Goal: Task Accomplishment & Management: Manage account settings

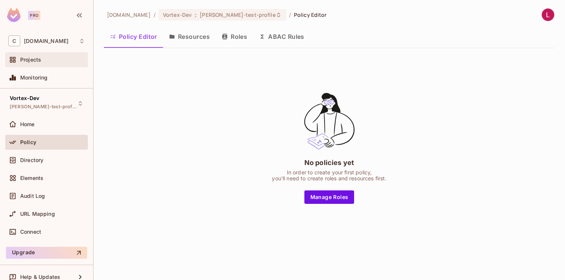
click at [21, 59] on span "Projects" at bounding box center [30, 60] width 21 height 6
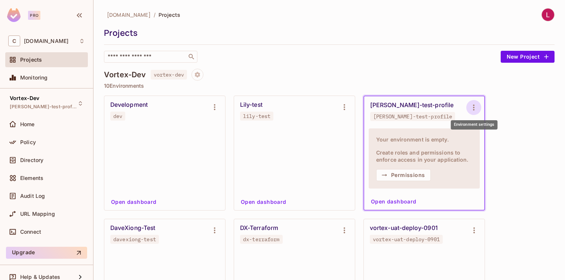
click at [474, 108] on icon "Environment settings" at bounding box center [473, 107] width 9 height 9
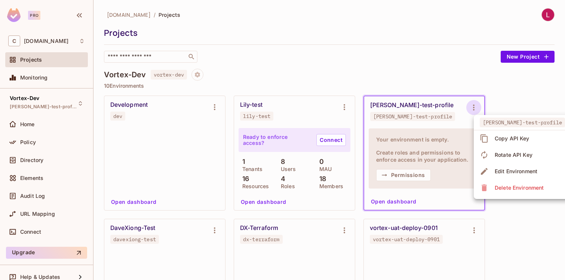
click at [509, 191] on div "Delete Environment" at bounding box center [518, 187] width 49 height 7
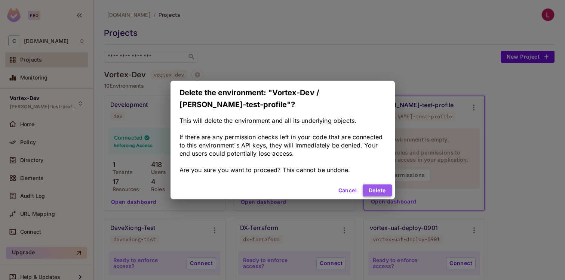
click at [374, 185] on button "Delete" at bounding box center [376, 191] width 29 height 12
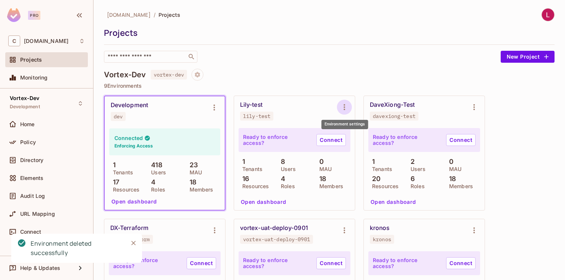
click at [343, 108] on icon "Environment settings" at bounding box center [344, 107] width 9 height 9
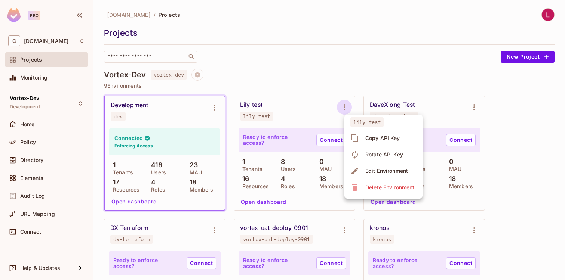
click at [365, 138] on div "Copy API Key" at bounding box center [382, 138] width 35 height 7
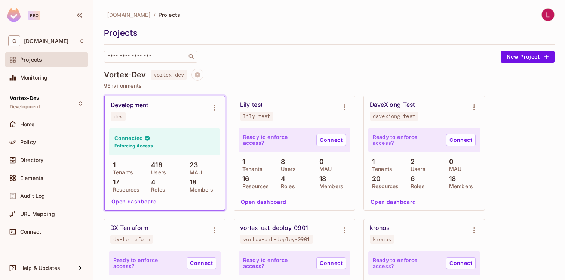
click at [271, 203] on button "Open dashboard" at bounding box center [264, 202] width 52 height 12
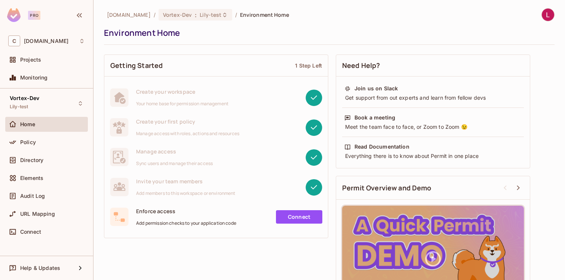
click at [30, 141] on span "Policy" at bounding box center [28, 142] width 16 height 6
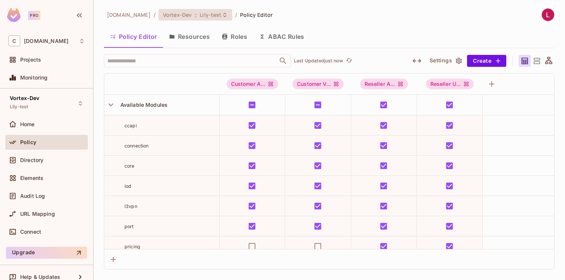
click at [232, 18] on div "Vortex-Dev : Lily-test" at bounding box center [195, 15] width 74 height 12
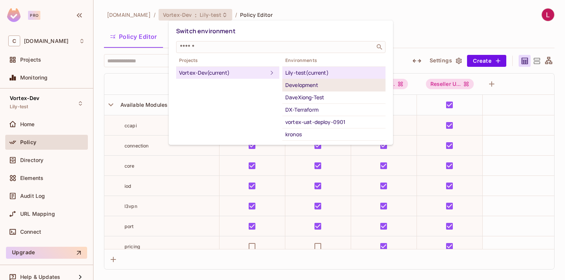
click at [302, 87] on div "Development" at bounding box center [333, 85] width 97 height 9
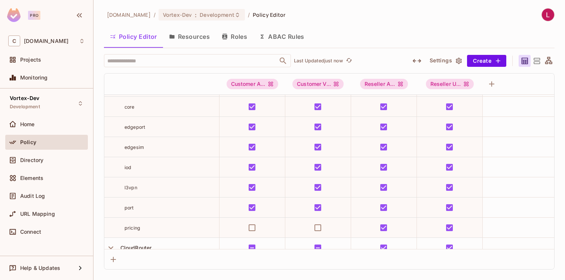
scroll to position [40, 0]
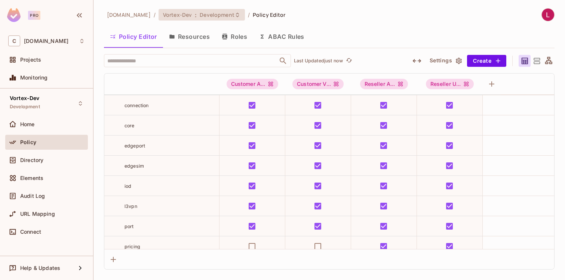
click at [240, 16] on icon at bounding box center [237, 15] width 6 height 6
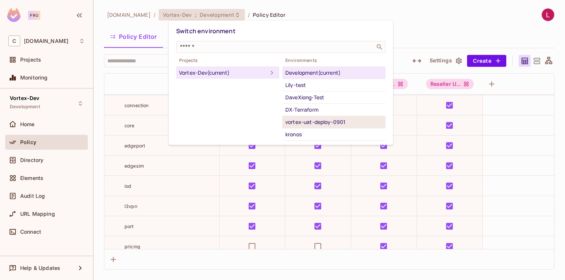
click at [318, 123] on div "vortex-uat-deploy-0901" at bounding box center [333, 122] width 97 height 9
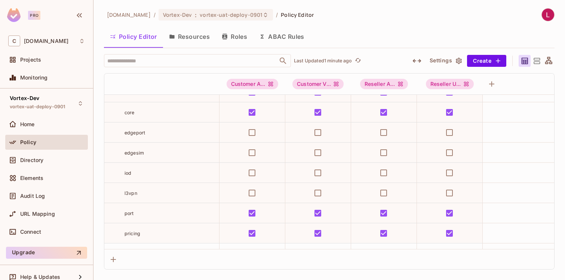
scroll to position [54, 0]
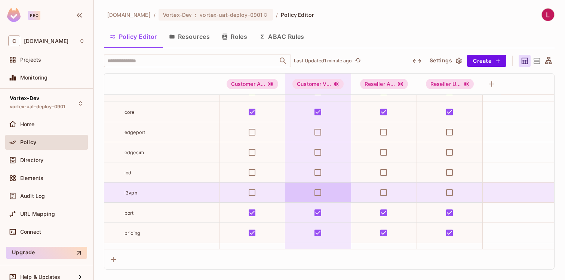
click at [318, 186] on tr "l3vpn" at bounding box center [335, 193] width 462 height 20
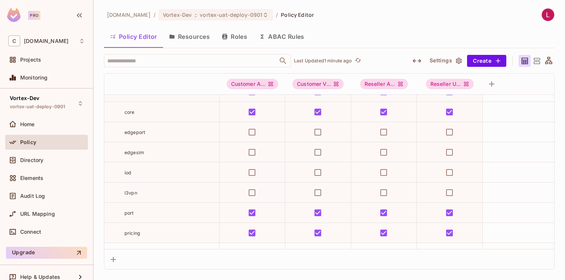
click at [191, 36] on button "Resources" at bounding box center [189, 36] width 53 height 19
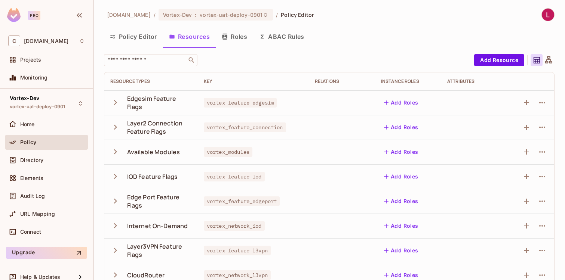
click at [242, 34] on button "Roles" at bounding box center [234, 36] width 37 height 19
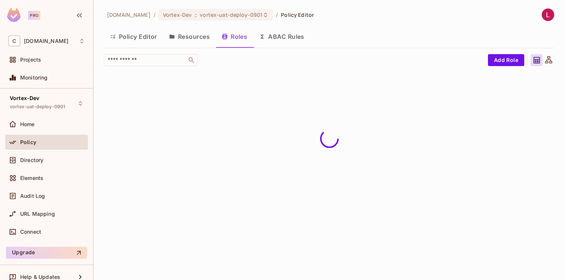
click at [278, 35] on button "ABAC Rules" at bounding box center [281, 36] width 57 height 19
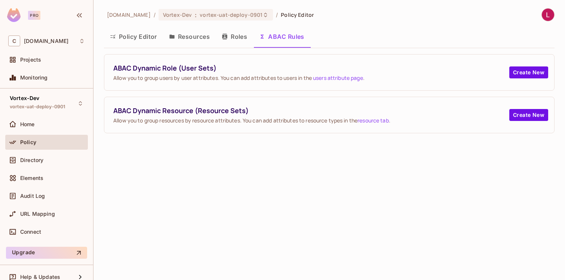
click at [130, 36] on button "Policy Editor" at bounding box center [133, 36] width 59 height 19
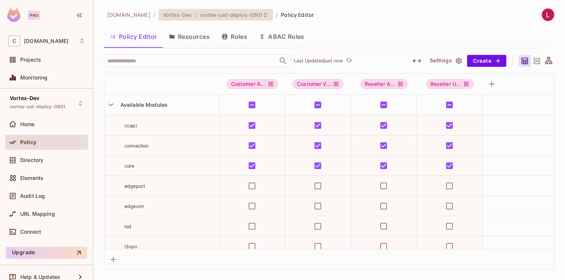
click at [262, 15] on span "vortex-uat-deploy-0901" at bounding box center [231, 14] width 63 height 7
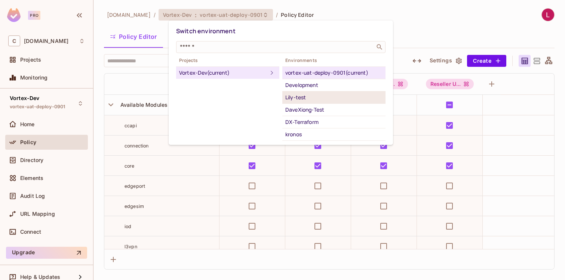
click at [298, 99] on div "Lily-test" at bounding box center [333, 97] width 97 height 9
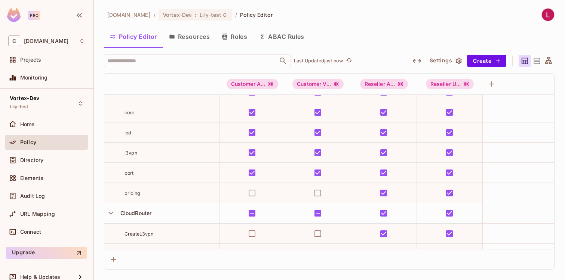
scroll to position [8, 0]
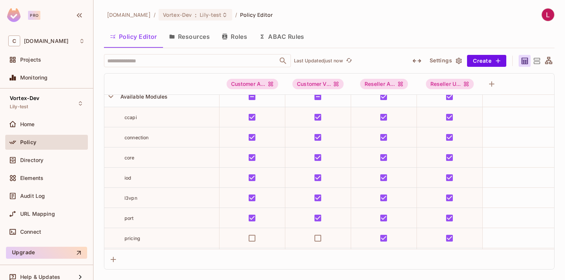
click at [189, 39] on button "Resources" at bounding box center [189, 36] width 53 height 19
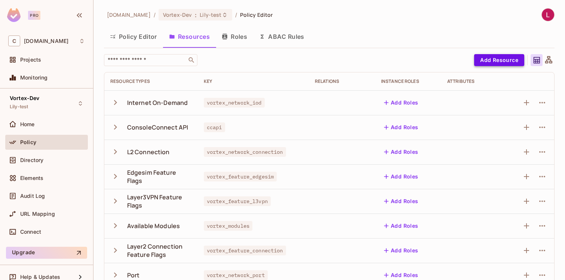
click at [497, 61] on button "Add Resource" at bounding box center [499, 60] width 50 height 12
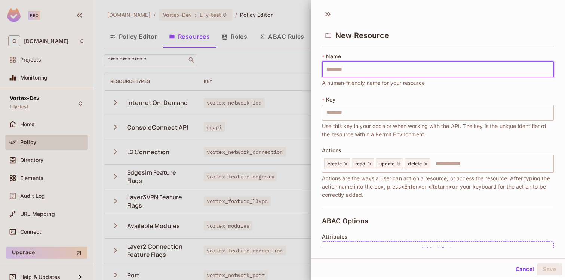
click at [292, 10] on div at bounding box center [282, 140] width 565 height 280
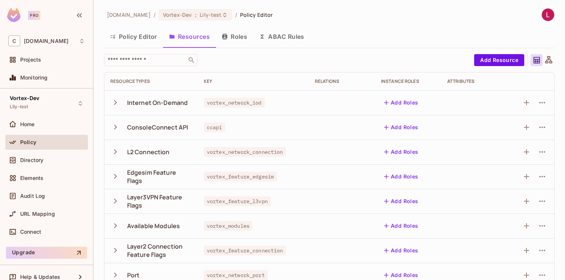
click at [143, 102] on div "Internet On-Demand" at bounding box center [157, 103] width 61 height 8
click at [112, 102] on icon "button" at bounding box center [115, 103] width 10 height 10
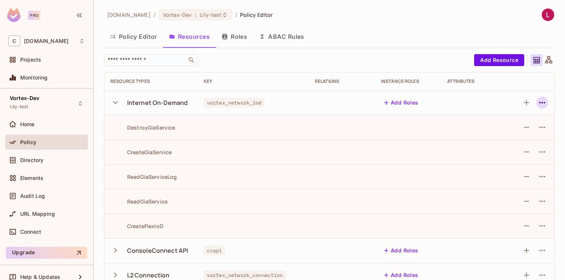
click at [539, 103] on icon "button" at bounding box center [542, 102] width 6 height 1
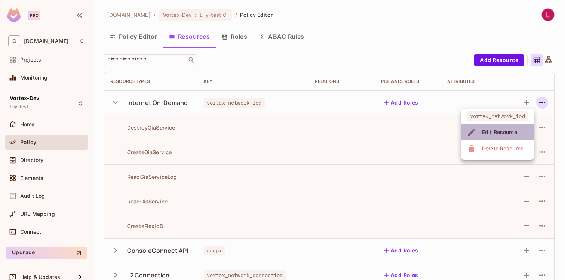
click at [498, 131] on div "Edit Resource" at bounding box center [499, 132] width 35 height 7
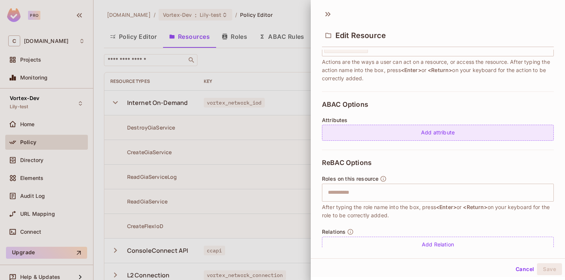
scroll to position [142, 0]
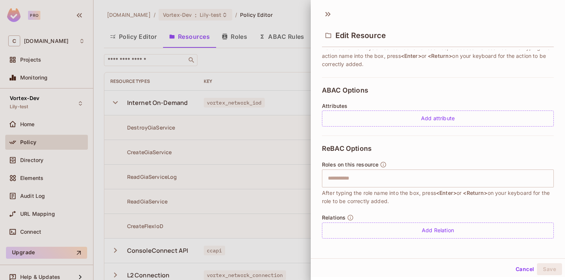
click at [266, 53] on div at bounding box center [282, 140] width 565 height 280
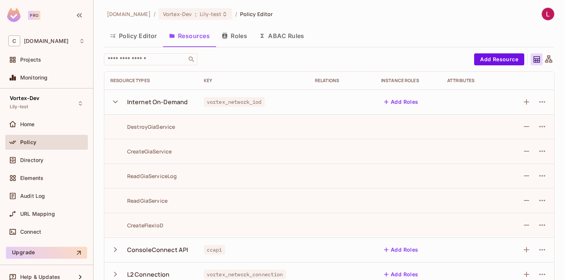
scroll to position [1, 0]
click at [115, 100] on icon "button" at bounding box center [115, 101] width 10 height 10
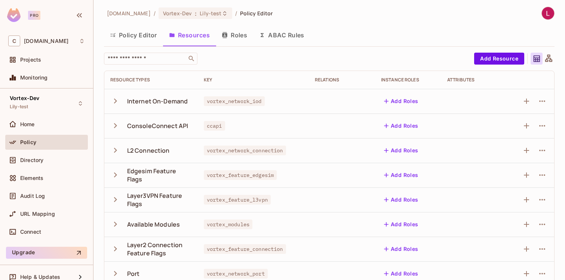
click at [134, 34] on button "Policy Editor" at bounding box center [133, 35] width 59 height 19
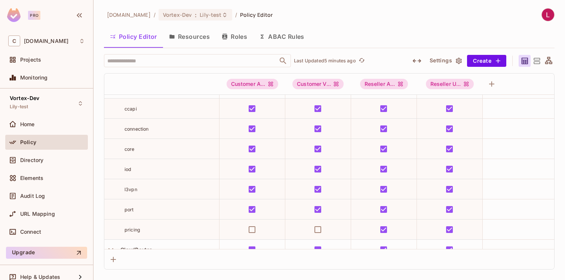
scroll to position [15, 0]
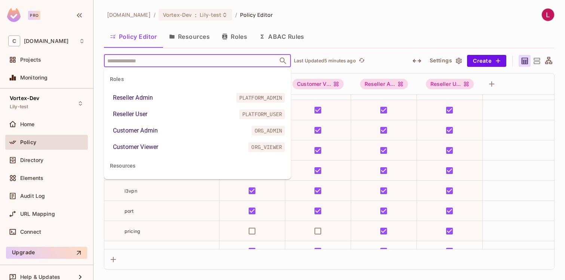
click at [142, 59] on input "text" at bounding box center [190, 60] width 171 height 13
click at [188, 36] on button "Resources" at bounding box center [189, 36] width 53 height 19
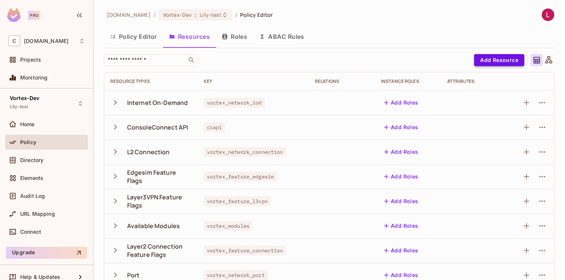
click at [495, 59] on button "Add Resource" at bounding box center [499, 60] width 50 height 12
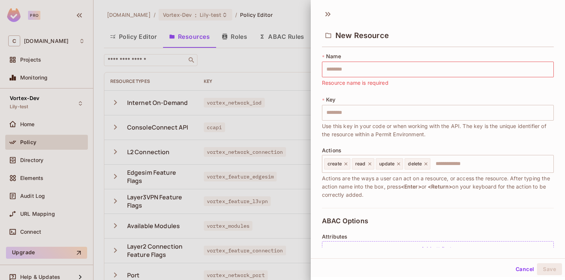
click at [485, 90] on div "* Name ​ Resource name is required * Key ​ Use this key in your code or when wo…" at bounding box center [438, 130] width 232 height 155
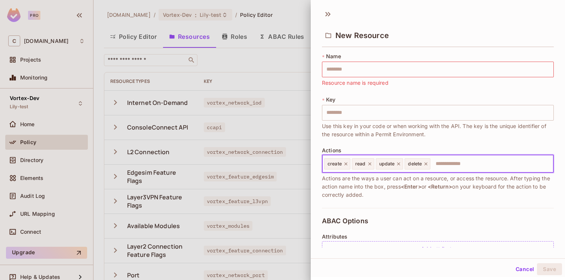
click at [450, 162] on input "text" at bounding box center [490, 164] width 119 height 15
click at [462, 166] on input "text" at bounding box center [490, 164] width 119 height 15
click at [467, 163] on input "text" at bounding box center [490, 164] width 119 height 15
click at [266, 71] on div at bounding box center [282, 140] width 565 height 280
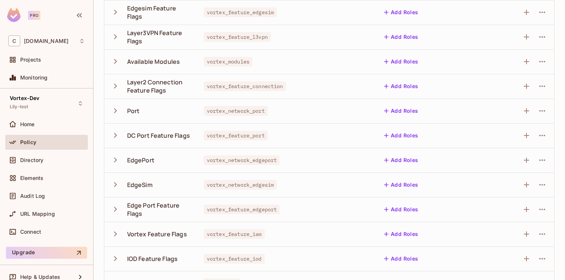
scroll to position [202, 0]
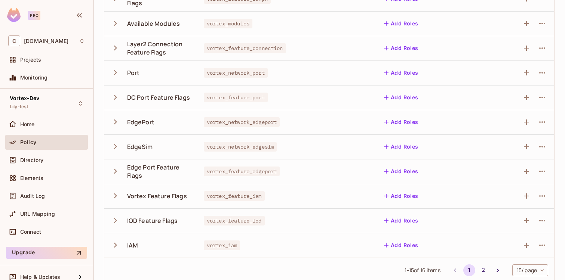
click at [114, 122] on icon "button" at bounding box center [115, 122] width 10 height 10
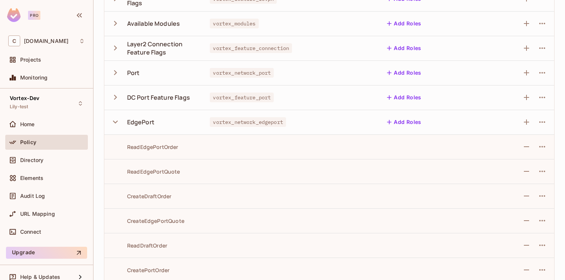
click at [116, 121] on icon "button" at bounding box center [115, 122] width 10 height 10
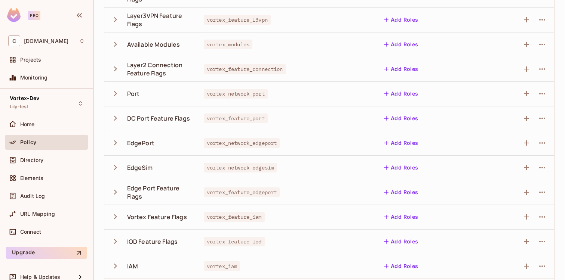
scroll to position [174, 0]
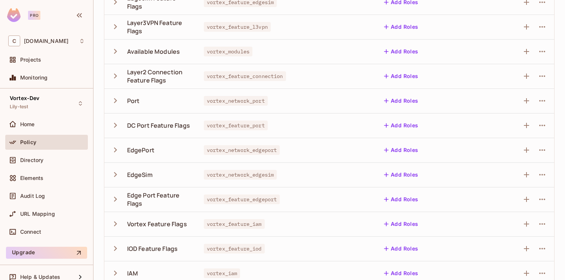
click at [115, 49] on icon "button" at bounding box center [115, 51] width 10 height 10
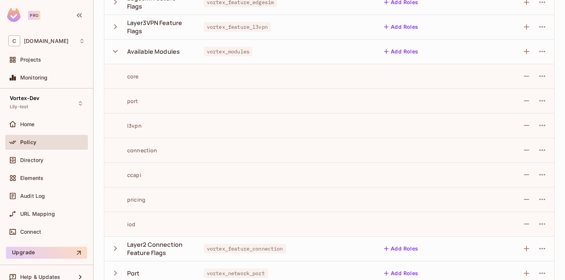
click at [222, 51] on span "vortex_modules" at bounding box center [228, 52] width 49 height 10
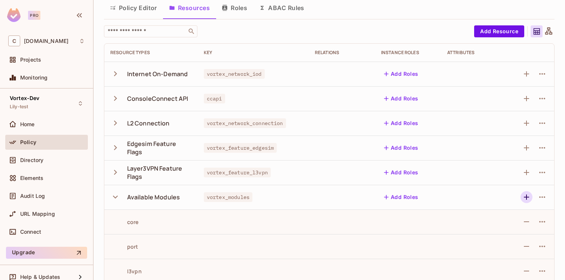
scroll to position [44, 0]
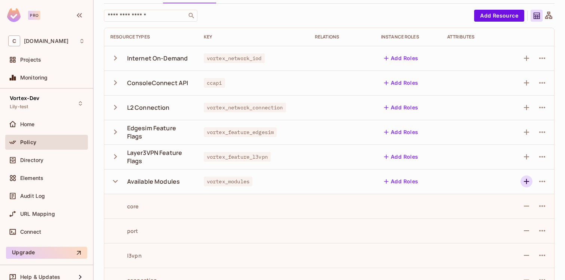
click at [523, 182] on icon "button" at bounding box center [525, 181] width 5 height 5
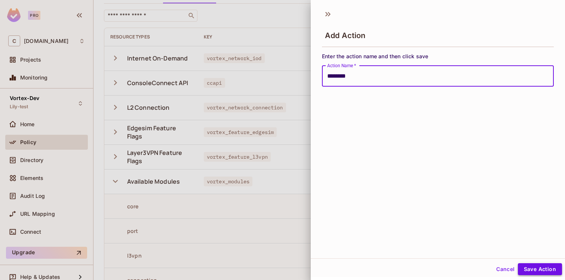
type input "********"
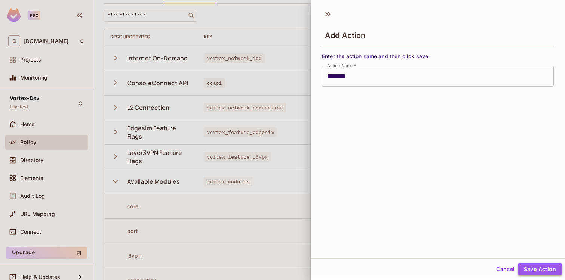
click at [529, 269] on button "Save Action" at bounding box center [539, 269] width 44 height 12
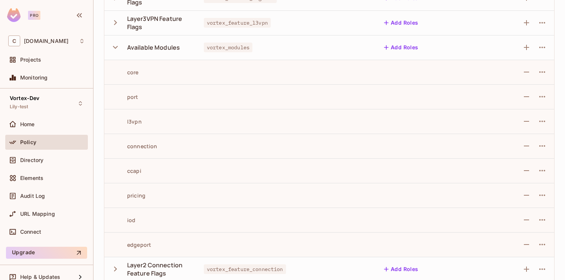
scroll to position [177, 0]
click at [522, 47] on icon "button" at bounding box center [526, 48] width 9 height 9
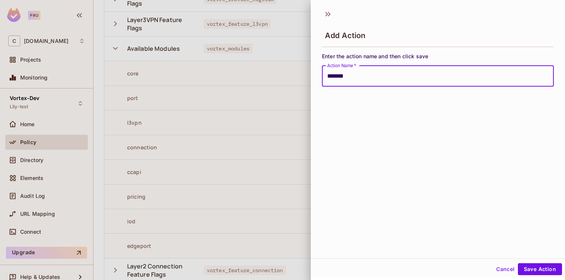
type input "*******"
click at [534, 267] on button "Save Action" at bounding box center [539, 269] width 44 height 12
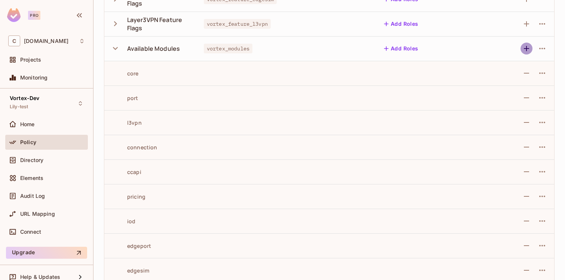
click at [522, 48] on icon "button" at bounding box center [526, 48] width 9 height 9
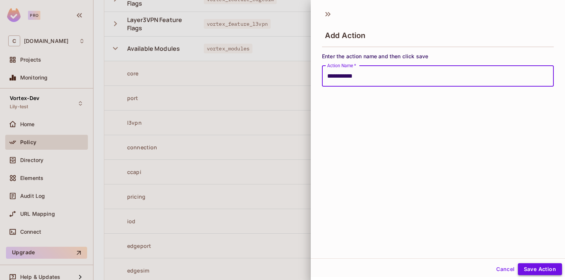
type input "**********"
click at [536, 270] on button "Save Action" at bounding box center [539, 269] width 44 height 12
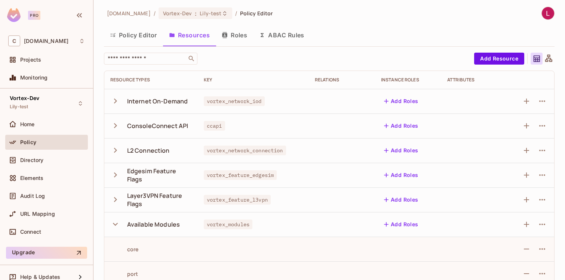
scroll to position [0, 0]
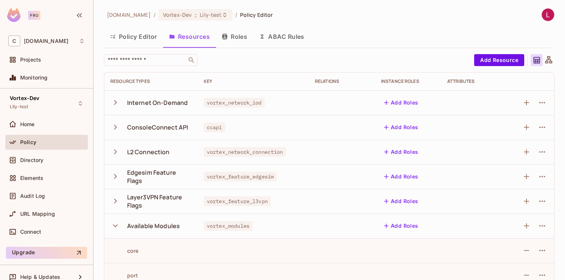
click at [132, 37] on button "Policy Editor" at bounding box center [133, 36] width 59 height 19
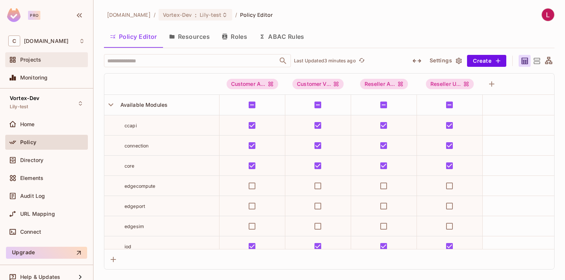
click at [28, 62] on span "Projects" at bounding box center [30, 60] width 21 height 6
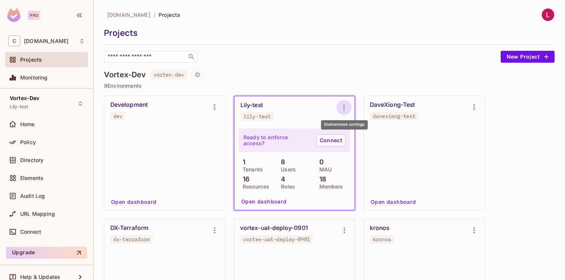
click at [344, 108] on icon "Environment settings" at bounding box center [343, 107] width 9 height 9
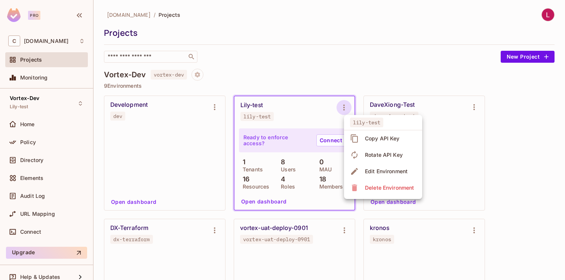
click at [376, 139] on div "Copy API Key" at bounding box center [382, 138] width 35 height 7
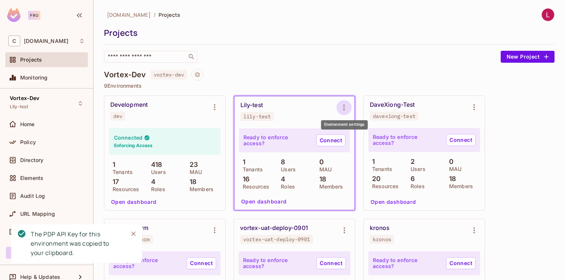
click at [342, 107] on icon "Environment settings" at bounding box center [343, 107] width 9 height 9
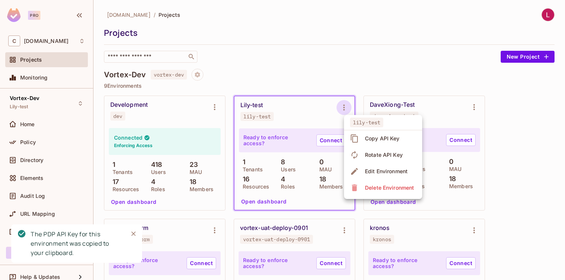
click at [362, 143] on span "Copy API Key" at bounding box center [381, 139] width 39 height 12
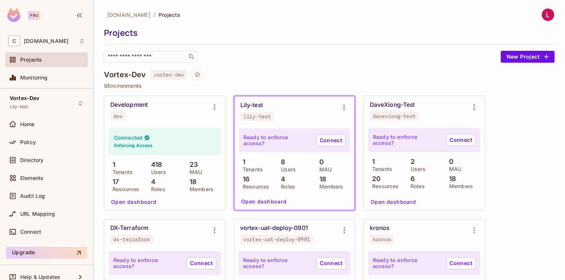
click at [279, 155] on div "Ready to enforce access? Connect 1 Tenants 8 Users 0 MAU 16 Resources 4 Roles 1…" at bounding box center [294, 159] width 111 height 61
click at [267, 202] on button "Open dashboard" at bounding box center [264, 202] width 52 height 12
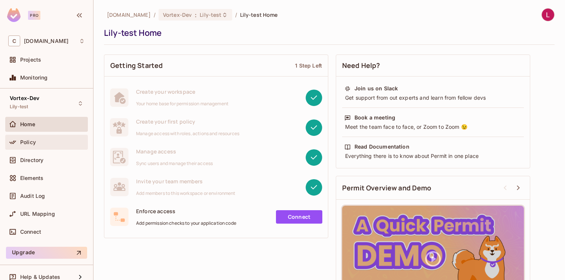
click at [18, 144] on div at bounding box center [14, 142] width 12 height 9
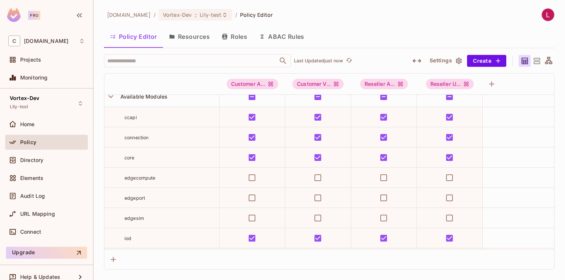
scroll to position [7, 0]
click at [221, 13] on span "Lily-test" at bounding box center [211, 14] width 22 height 7
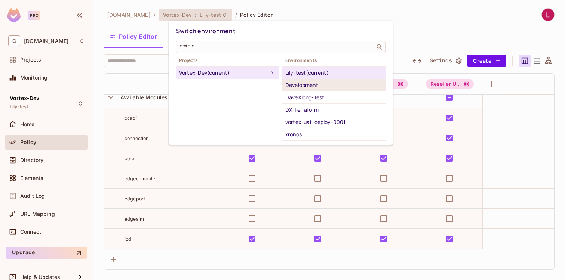
click at [302, 84] on div "Development" at bounding box center [333, 85] width 97 height 9
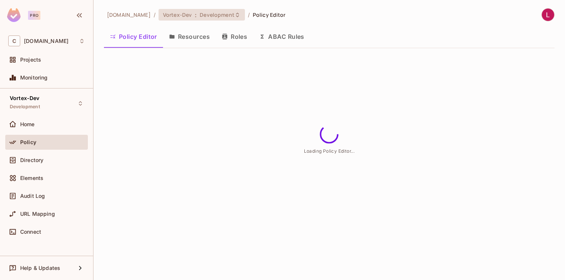
click at [240, 16] on icon at bounding box center [237, 15] width 6 height 6
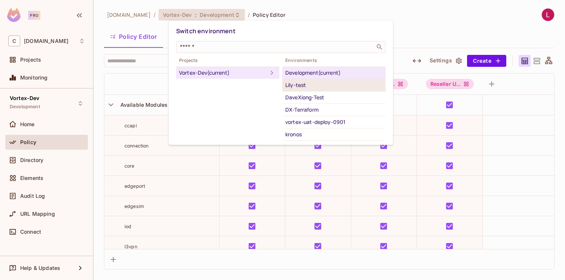
click at [299, 85] on div "Lily-test" at bounding box center [333, 85] width 97 height 9
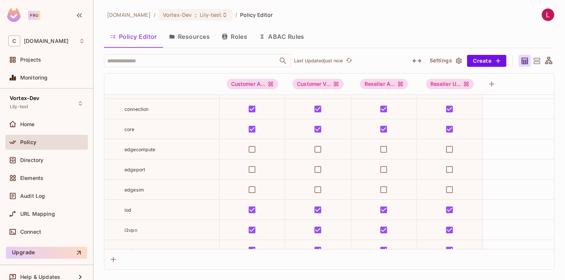
scroll to position [38, 0]
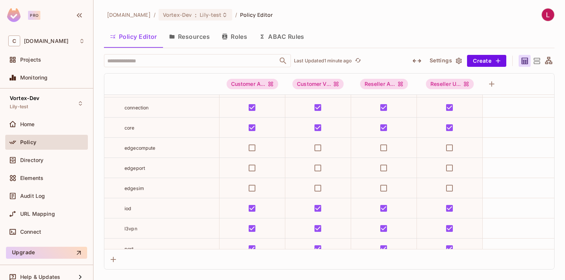
click at [373, 30] on div "Policy Editor Resources Roles ABAC Rules" at bounding box center [329, 36] width 450 height 19
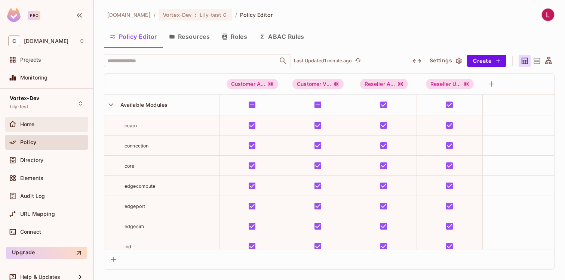
click at [31, 122] on span "Home" at bounding box center [27, 124] width 15 height 6
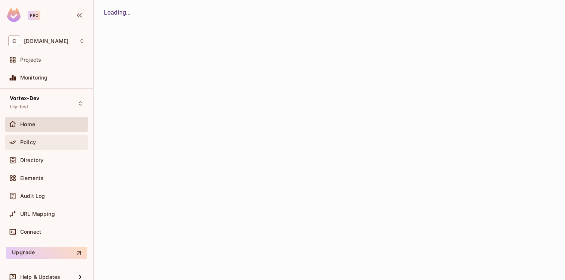
click at [29, 140] on span "Policy" at bounding box center [28, 142] width 16 height 6
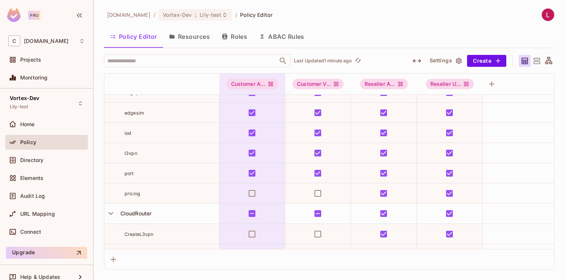
scroll to position [127, 0]
